Goal: Task Accomplishment & Management: Manage account settings

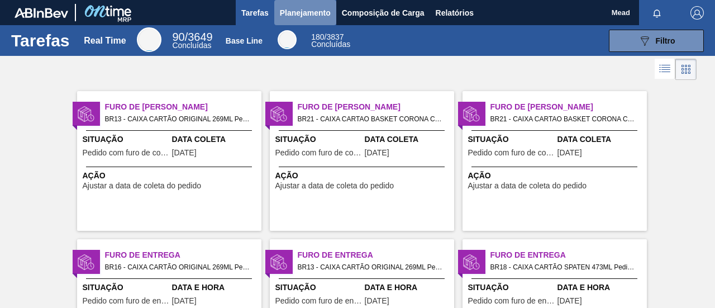
click at [298, 9] on span "Planejamento" at bounding box center [305, 12] width 51 height 13
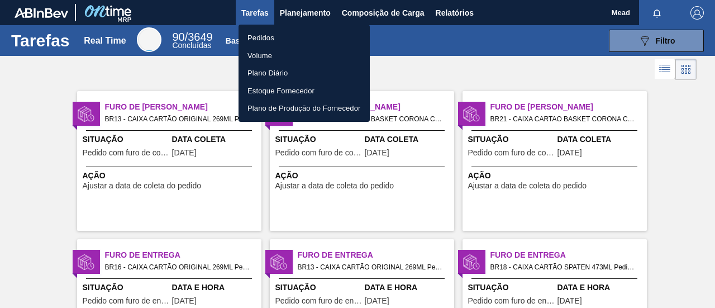
click at [271, 36] on li "Pedidos" at bounding box center [304, 38] width 131 height 18
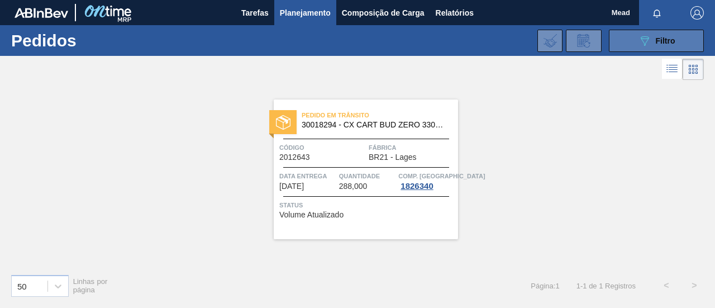
click at [629, 38] on button "089F7B8B-B2A5-4AFE-B5C0-19BA573D28AC Filtro" at bounding box center [656, 41] width 95 height 22
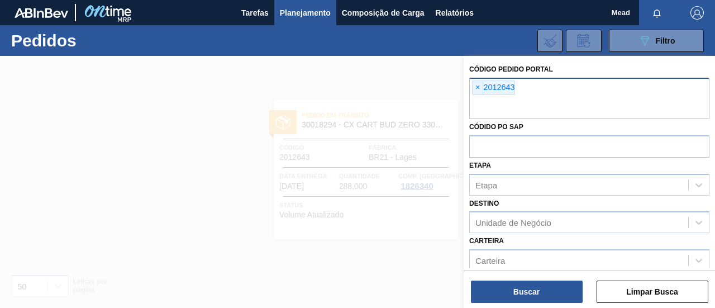
click at [479, 88] on span "×" at bounding box center [478, 87] width 11 height 13
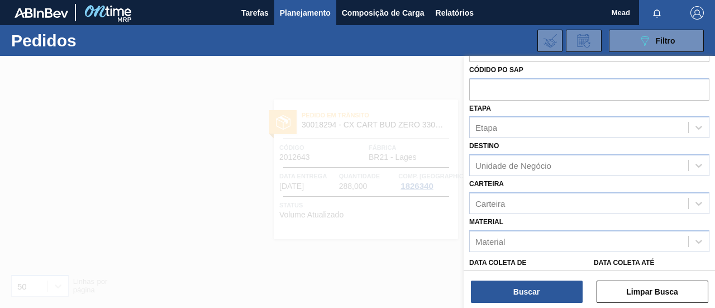
scroll to position [56, 0]
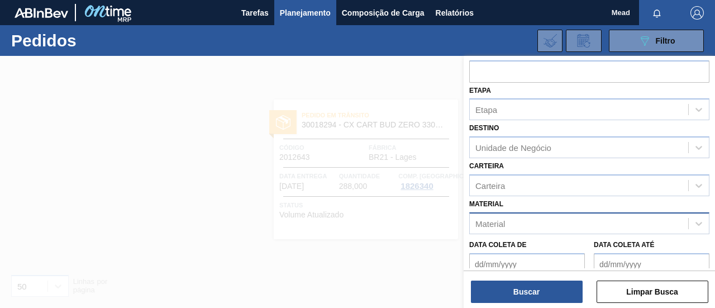
click at [535, 223] on div "Material" at bounding box center [579, 223] width 218 height 16
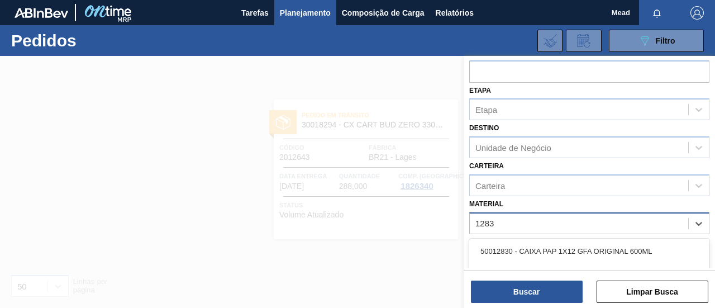
type input "12834"
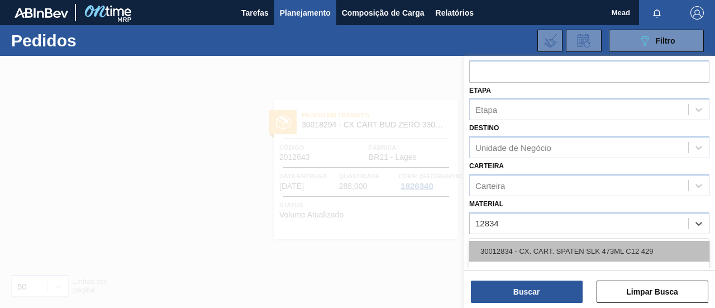
click at [525, 250] on div "30012834 - CX. CART. SPATEN SLK 473ML C12 429" at bounding box center [589, 251] width 240 height 21
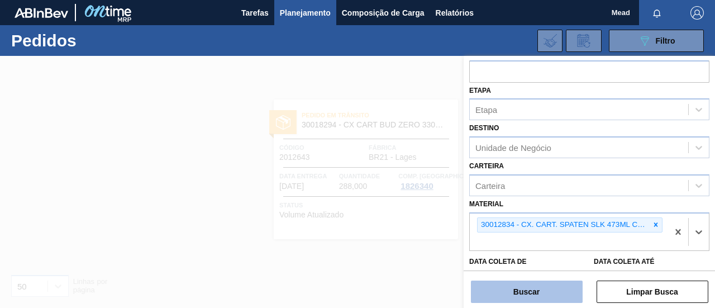
click at [528, 287] on button "Buscar" at bounding box center [527, 291] width 112 height 22
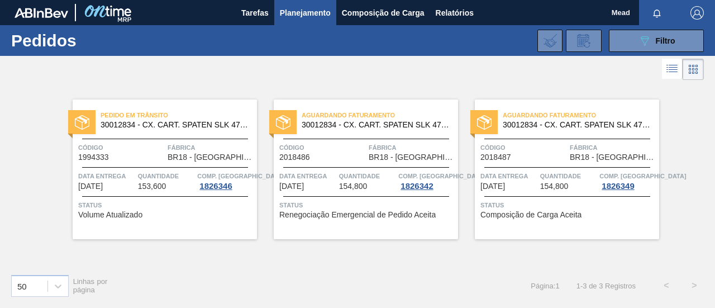
click at [355, 185] on span "154,800" at bounding box center [353, 186] width 28 height 8
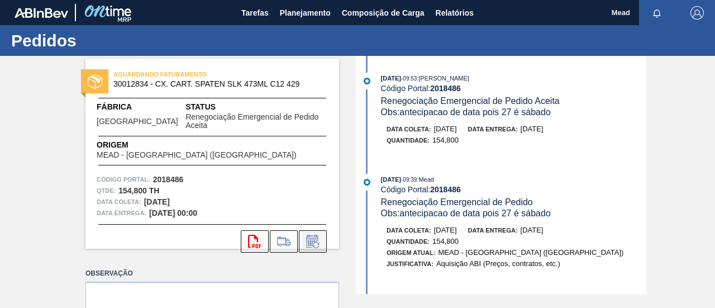
click at [309, 240] on icon at bounding box center [312, 243] width 8 height 7
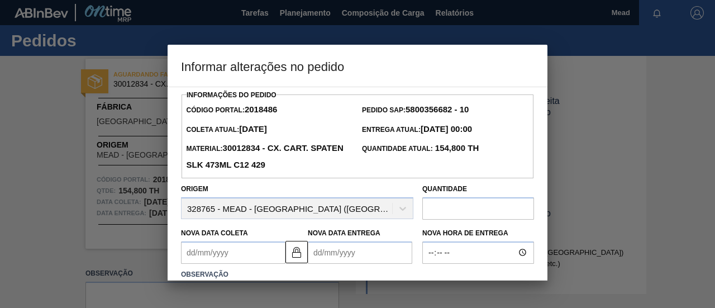
click at [256, 252] on Coleta2018486 "Nova Data Coleta" at bounding box center [233, 252] width 104 height 22
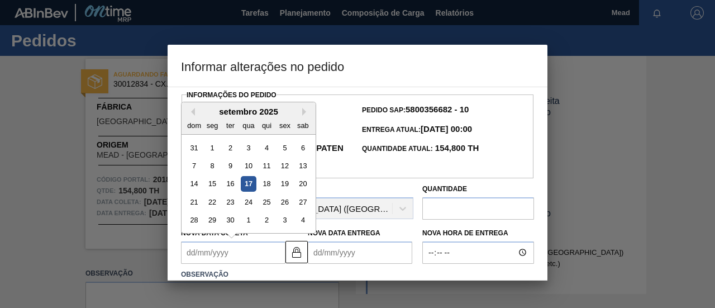
click at [285, 184] on div "19" at bounding box center [284, 183] width 15 height 15
type Coleta2018486 "[DATE]"
type Entrega2018486 "[DATE]"
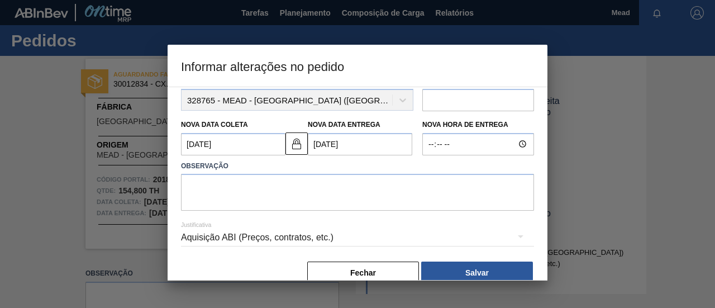
scroll to position [112, 0]
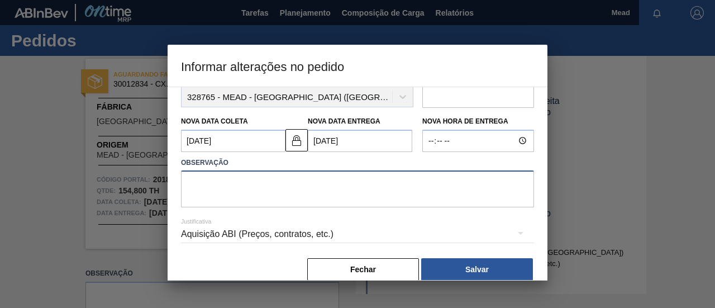
click at [280, 196] on textarea at bounding box center [357, 188] width 353 height 37
type textarea "c"
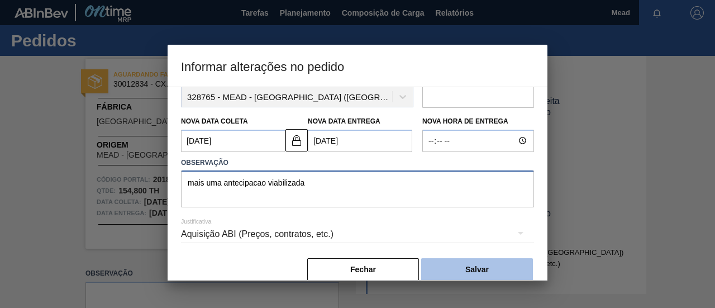
type textarea "mais uma antecipacao viabilizada"
click at [446, 269] on button "Salvar" at bounding box center [477, 269] width 112 height 22
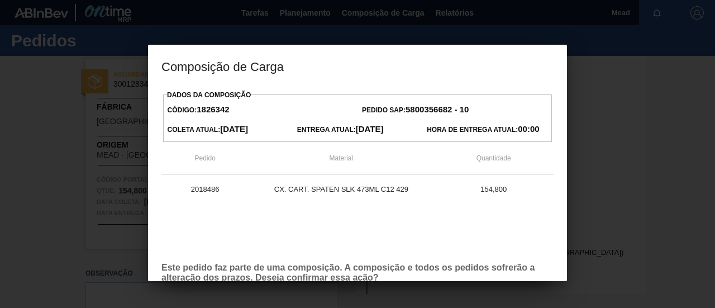
scroll to position [64, 0]
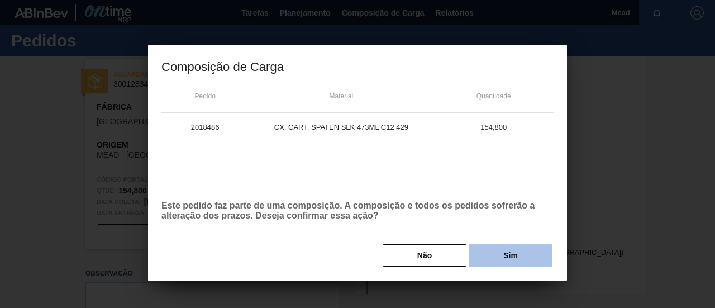
click at [528, 257] on button "Sim" at bounding box center [511, 255] width 84 height 22
